Goal: Information Seeking & Learning: Learn about a topic

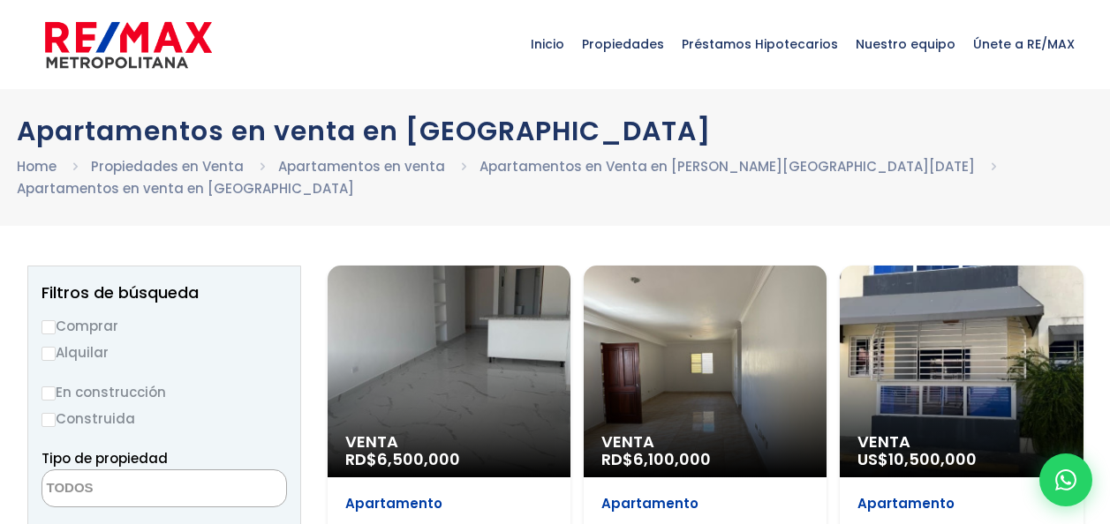
select select
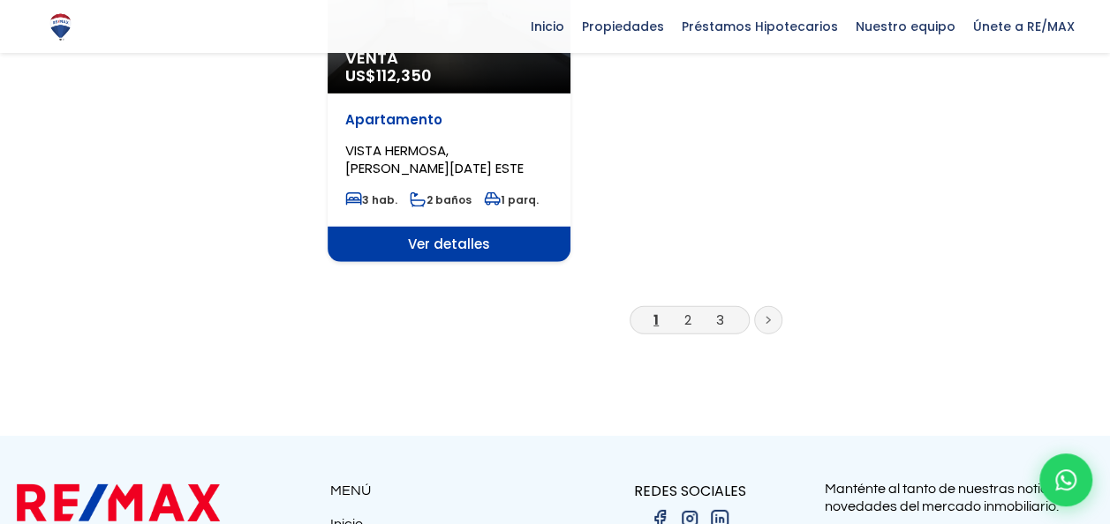
scroll to position [2472, 0]
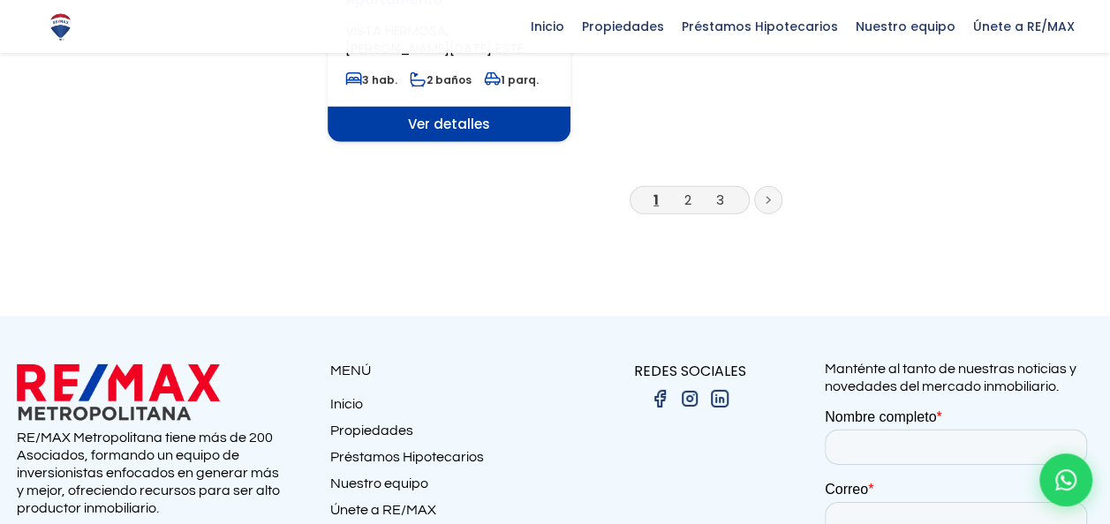
click at [682, 204] on li "2" at bounding box center [688, 200] width 28 height 22
click at [689, 201] on link "2" at bounding box center [687, 200] width 7 height 19
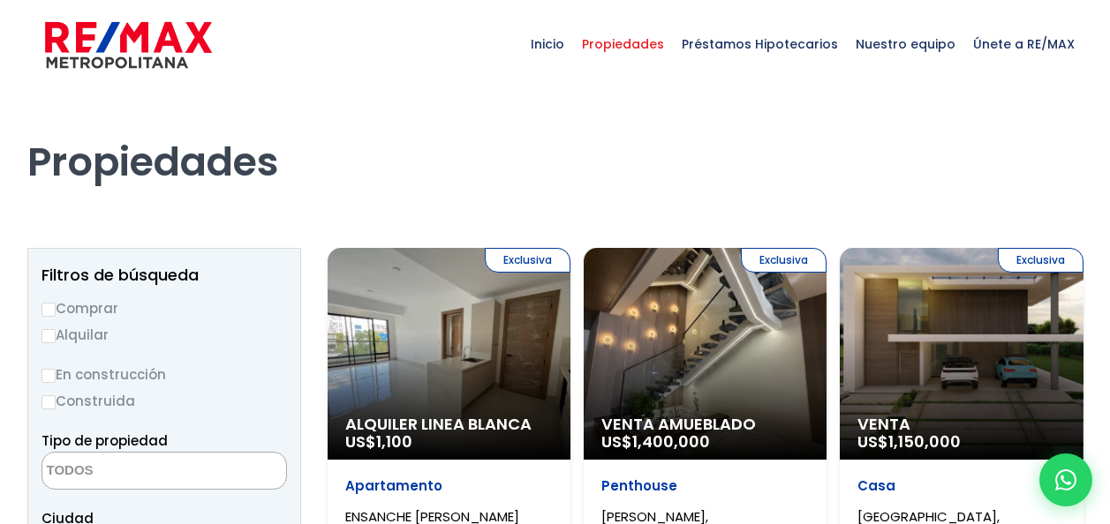
select select
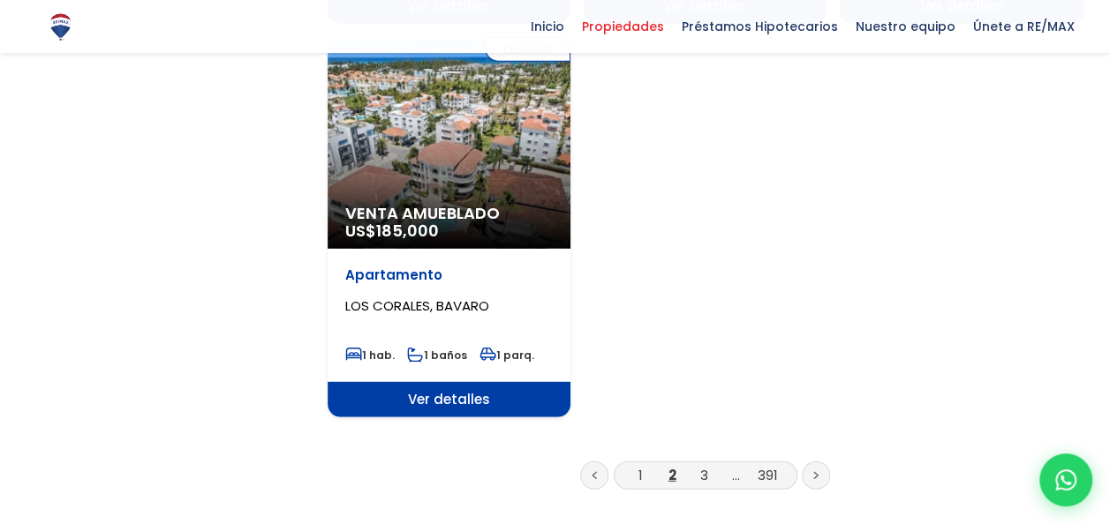
scroll to position [2295, 0]
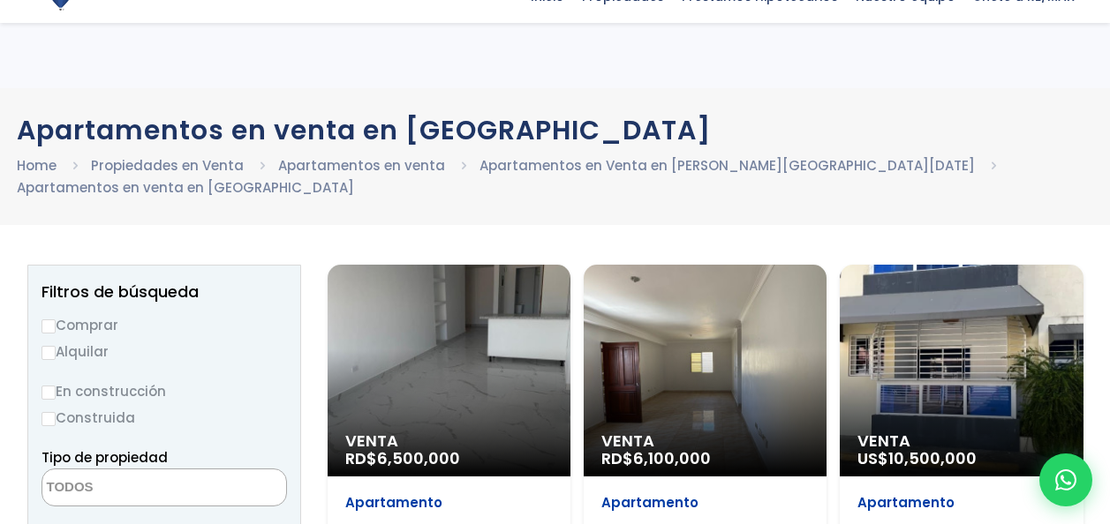
select select
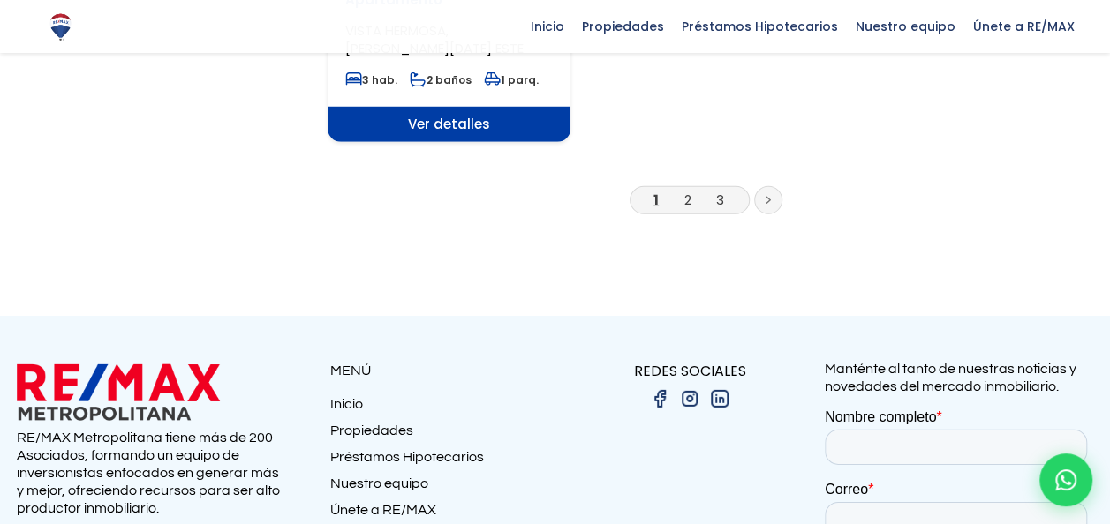
scroll to position [2472, 0]
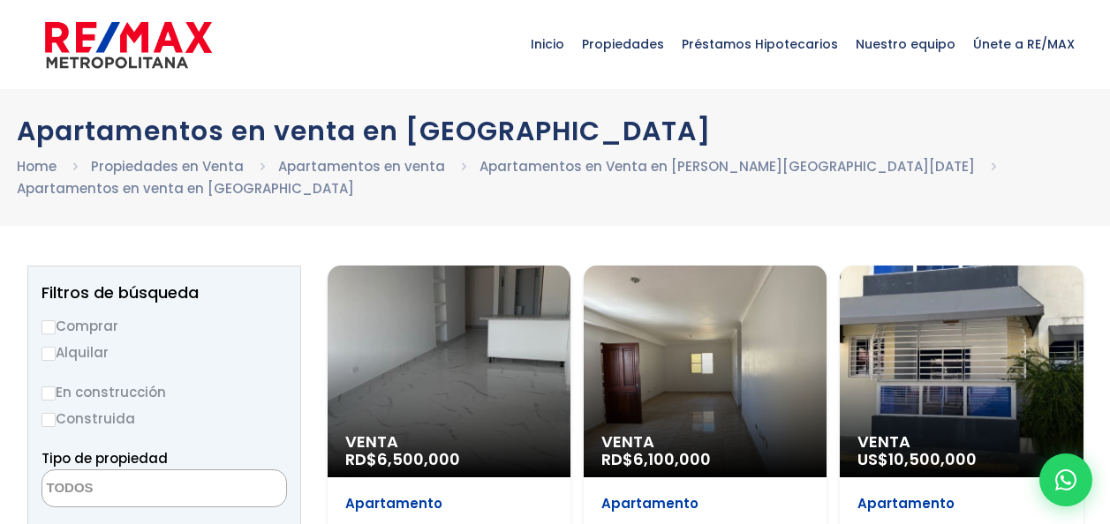
select select
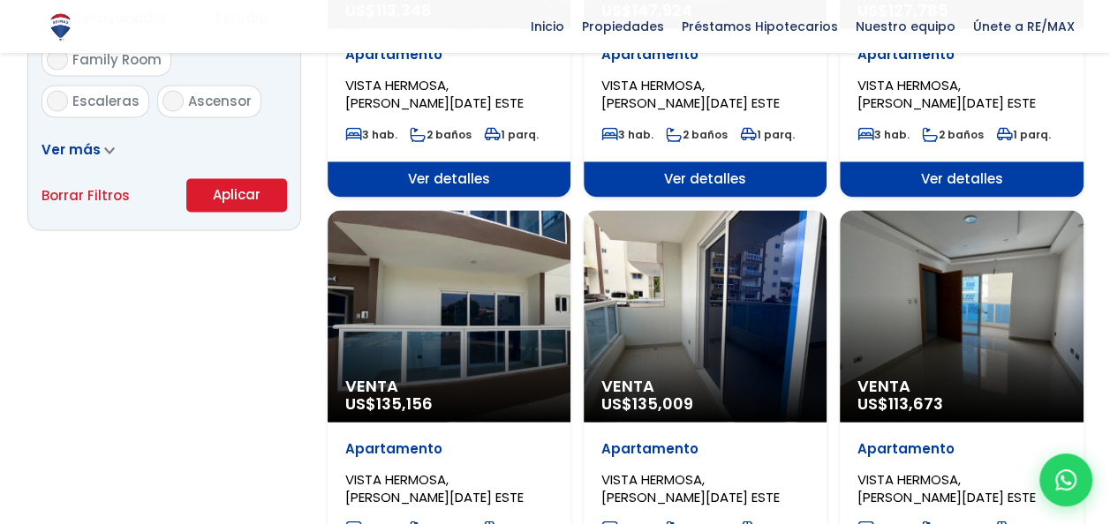
scroll to position [1501, 0]
